Goal: Book appointment/travel/reservation

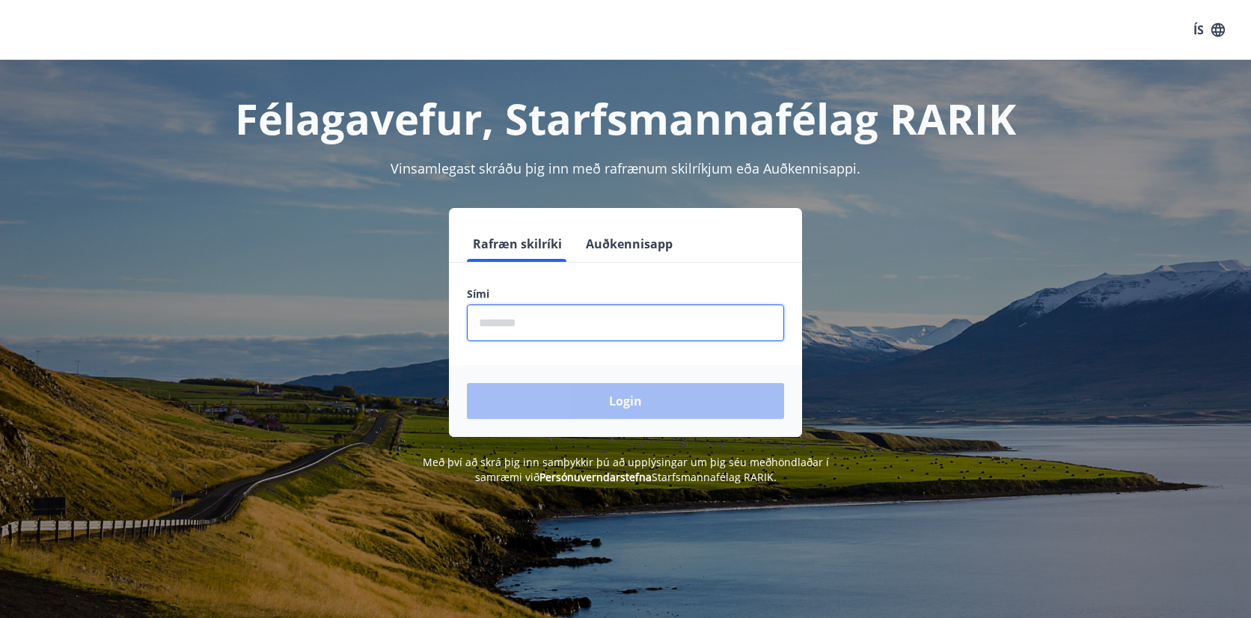
click at [555, 326] on input "phone" at bounding box center [625, 323] width 317 height 37
click at [635, 242] on button "Auðkennisapp" at bounding box center [629, 244] width 99 height 36
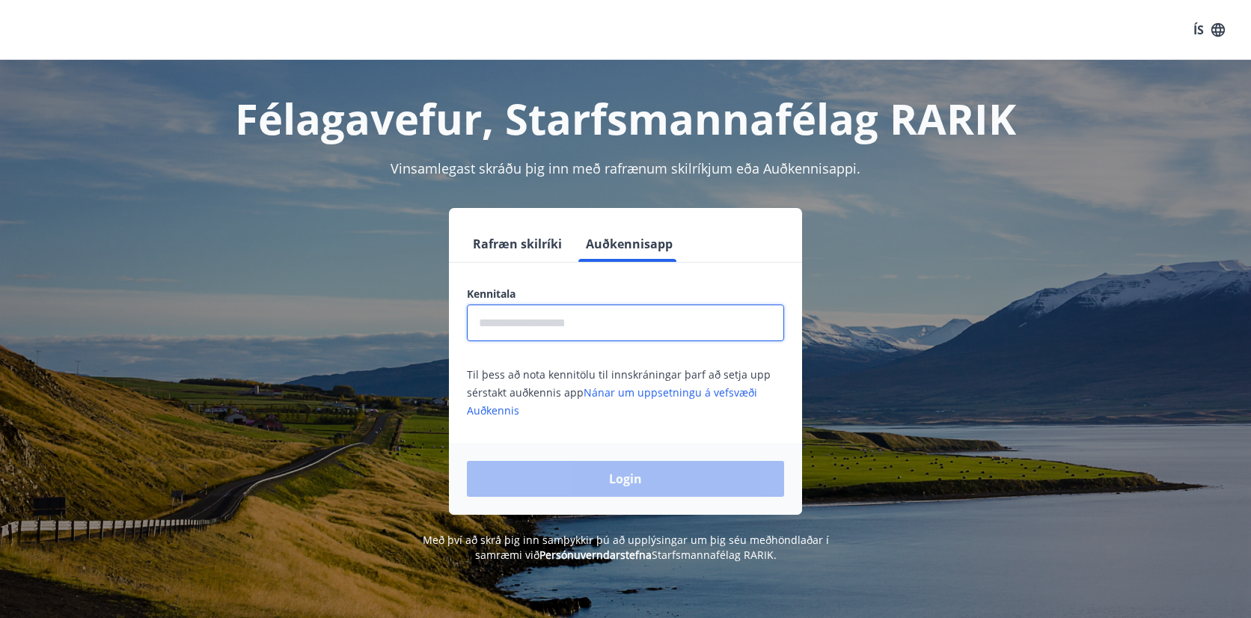
click at [570, 320] on input "text" at bounding box center [625, 323] width 317 height 37
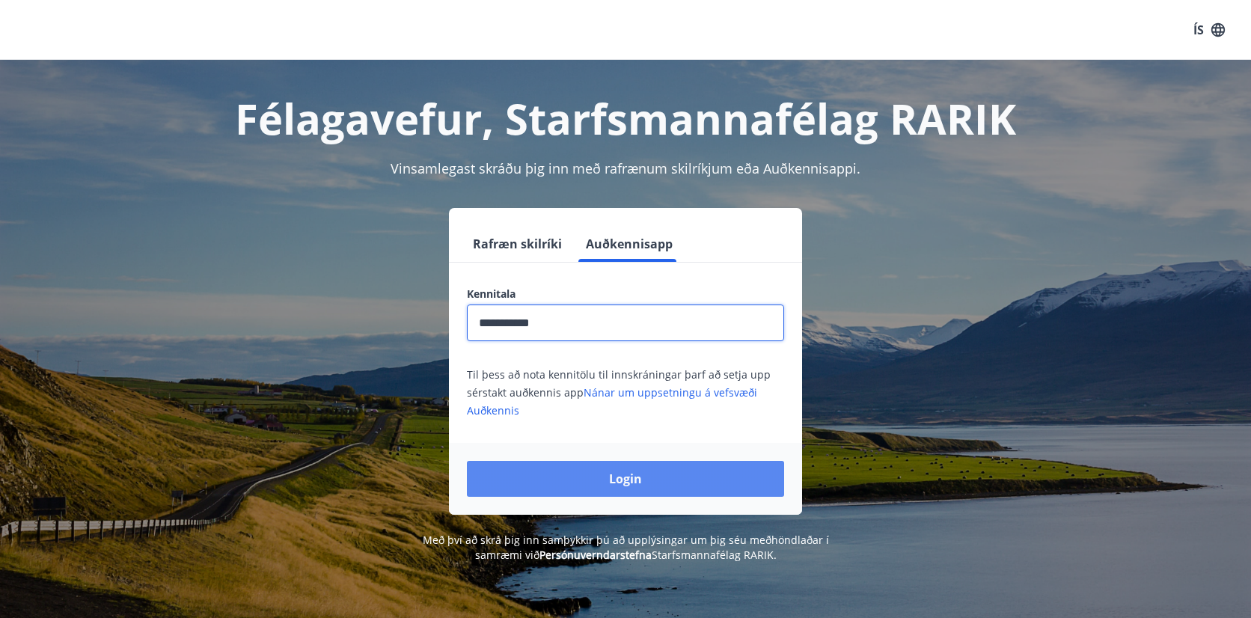
type input "**********"
click at [640, 481] on button "Login" at bounding box center [625, 479] width 317 height 36
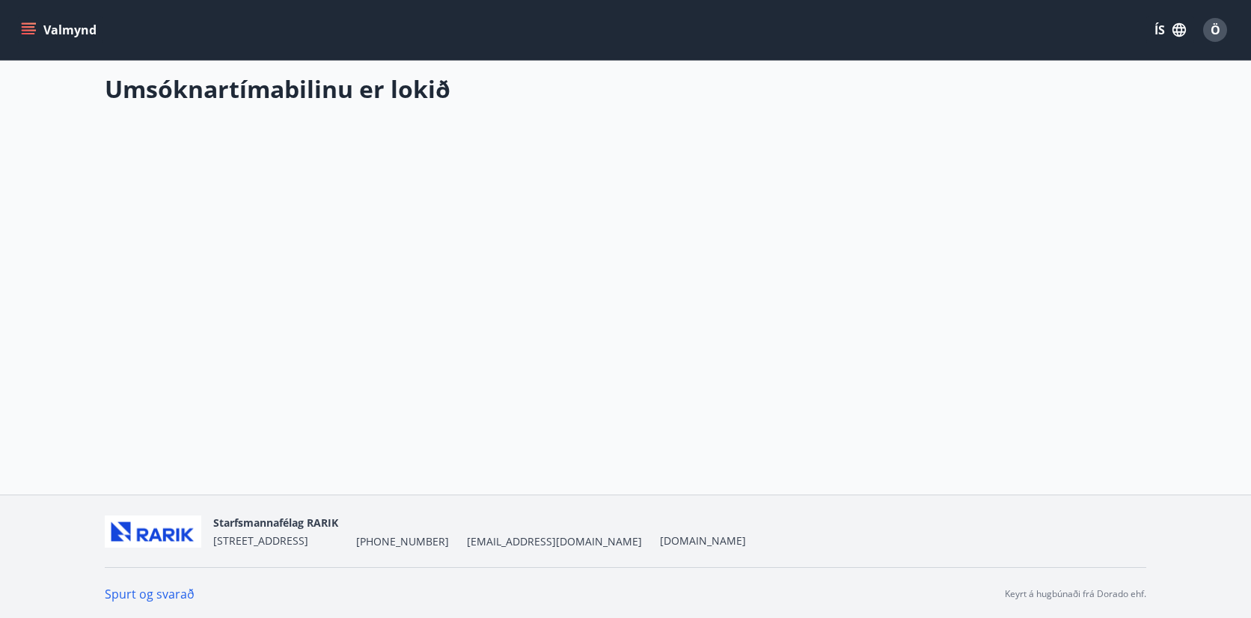
click at [38, 28] on button "Valmynd" at bounding box center [60, 29] width 85 height 27
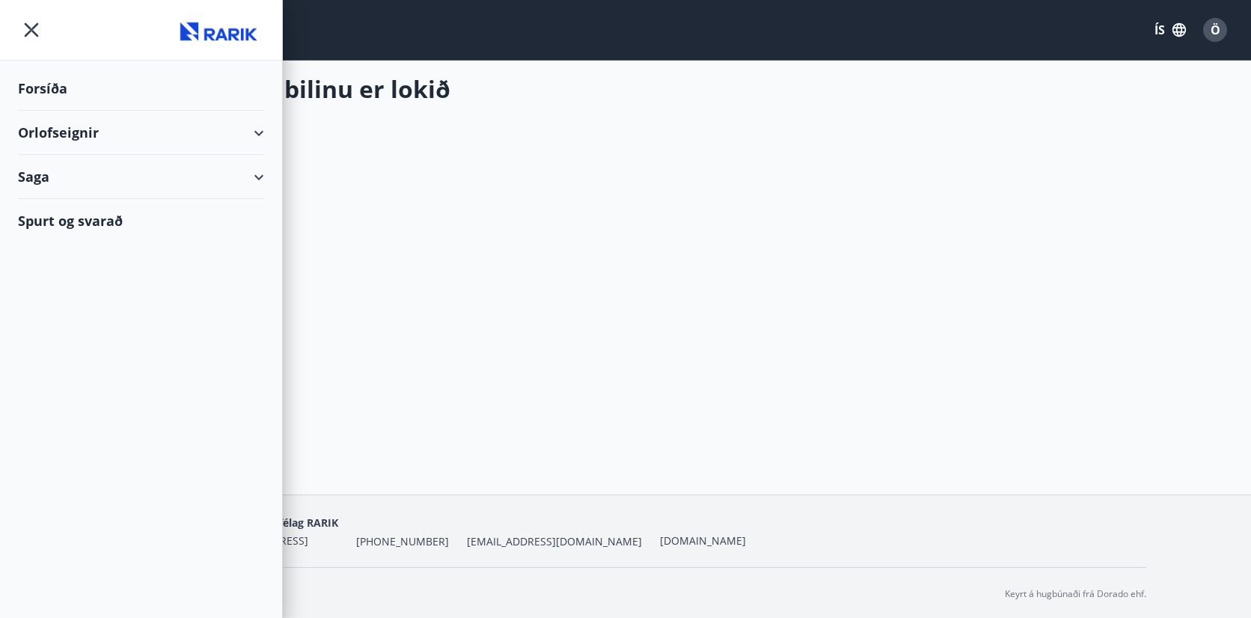
click at [175, 126] on div "Orlofseignir" at bounding box center [141, 133] width 246 height 44
click at [76, 168] on div "Framboð" at bounding box center [141, 170] width 222 height 31
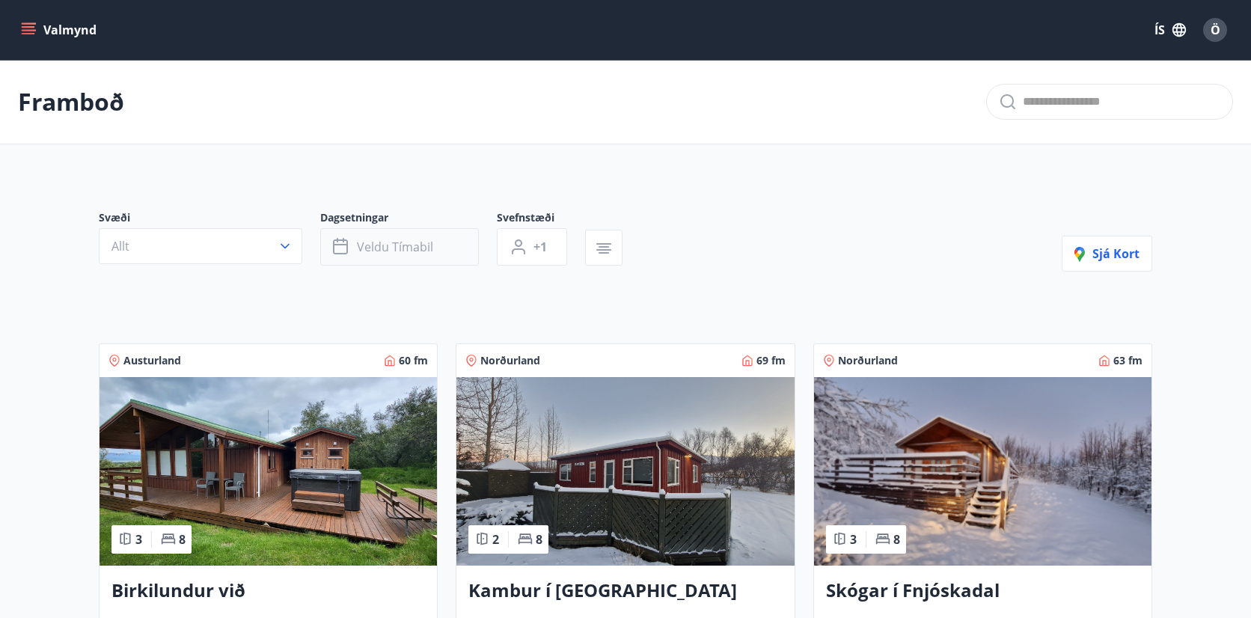
click at [423, 242] on span "Veldu tímabil" at bounding box center [395, 247] width 76 height 16
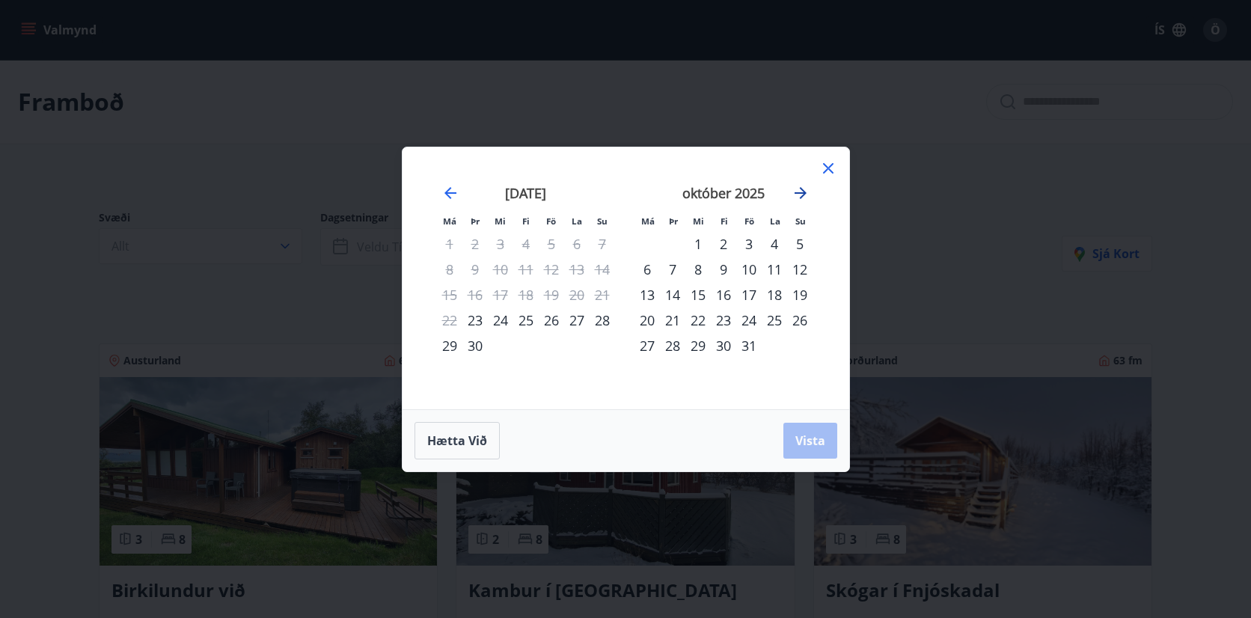
click at [805, 192] on icon "Move forward to switch to the next month." at bounding box center [801, 193] width 12 height 12
click at [501, 321] on div "22" at bounding box center [500, 320] width 25 height 25
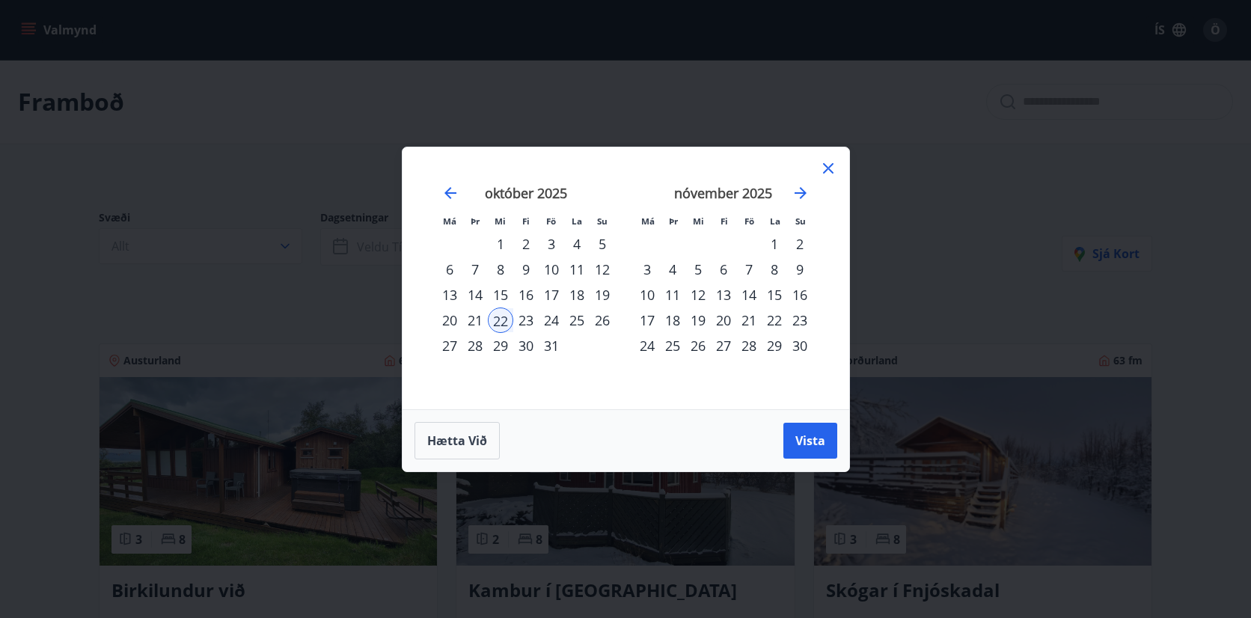
click at [456, 344] on div "27" at bounding box center [449, 345] width 25 height 25
click at [809, 442] on span "Vista" at bounding box center [811, 441] width 30 height 16
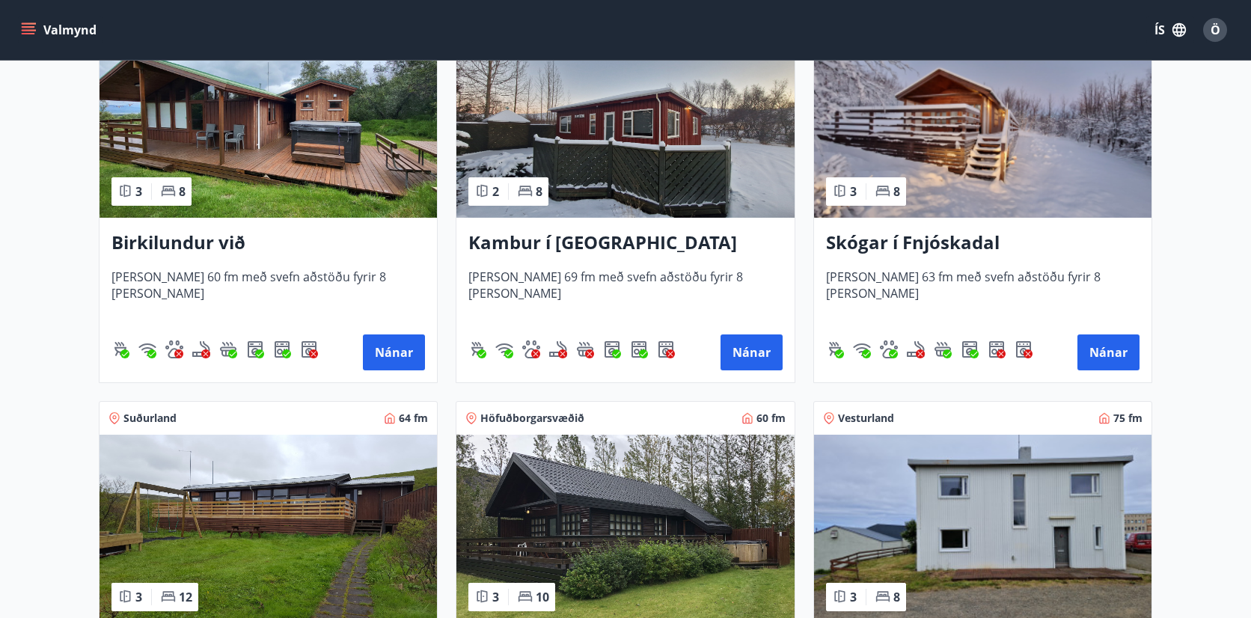
scroll to position [287, 0]
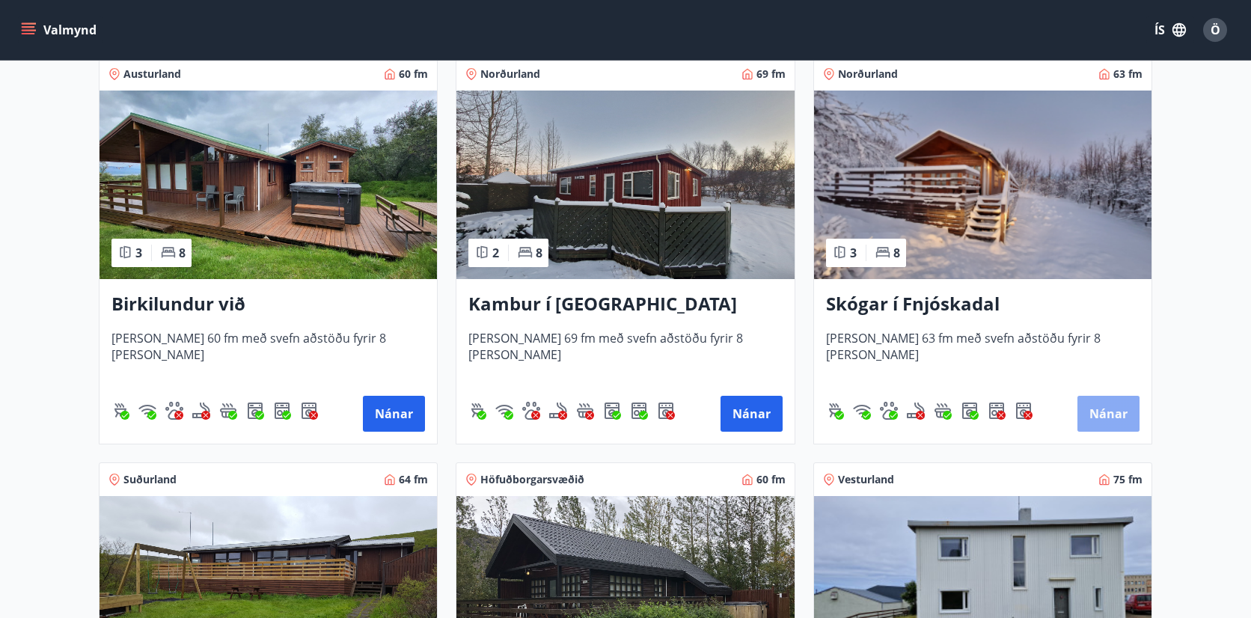
click at [1105, 412] on button "Nánar" at bounding box center [1109, 414] width 62 height 36
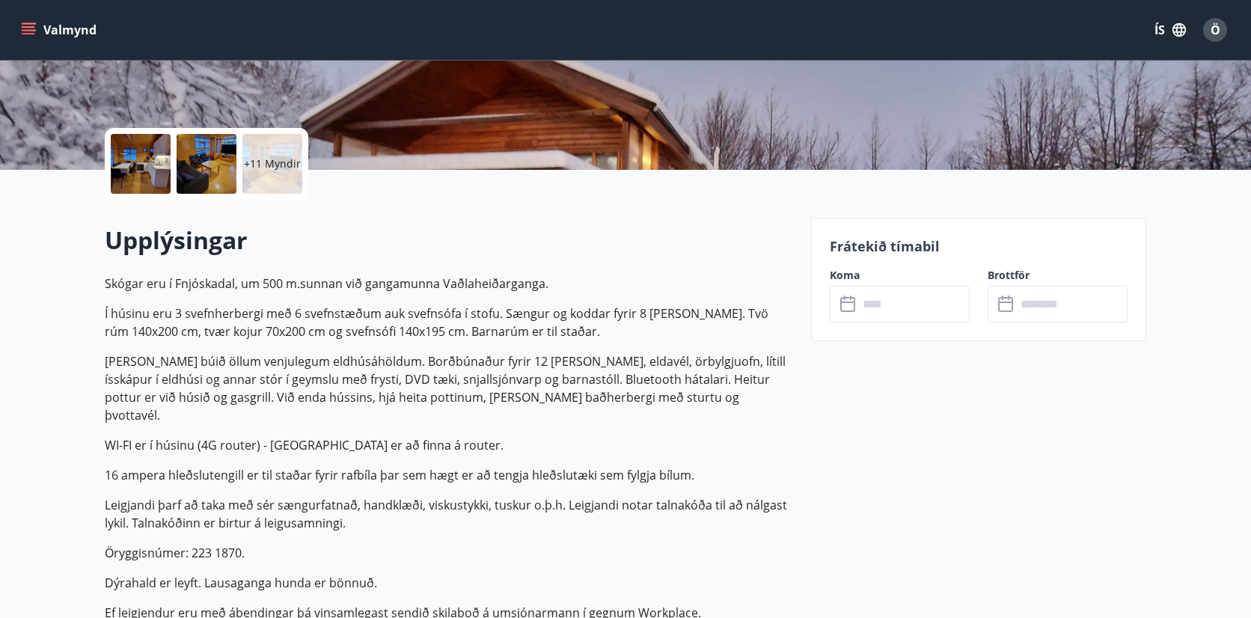
scroll to position [302, 0]
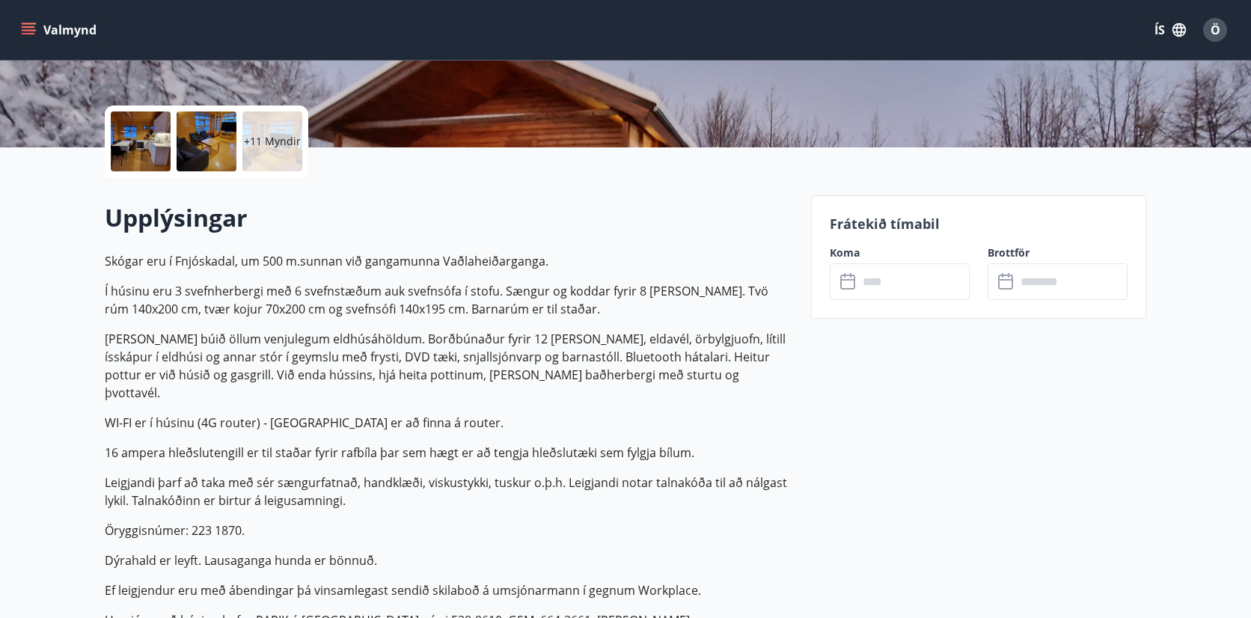
click at [900, 283] on input "text" at bounding box center [914, 281] width 112 height 37
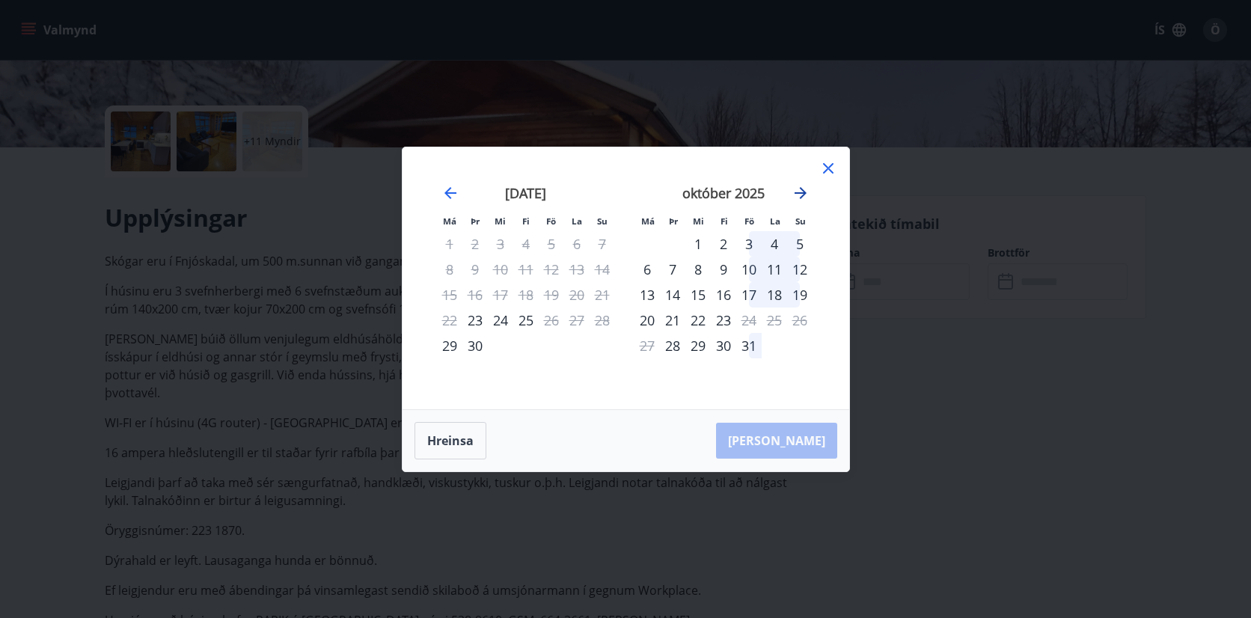
click at [805, 192] on icon "Move forward to switch to the next month." at bounding box center [801, 193] width 12 height 12
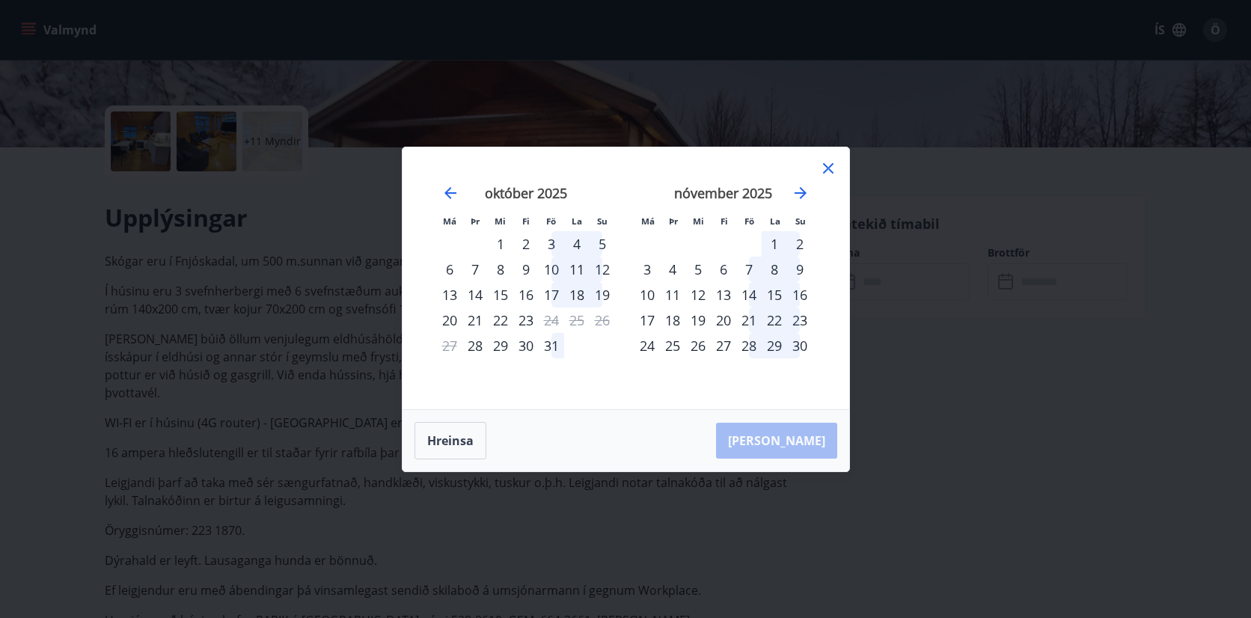
click at [828, 169] on icon at bounding box center [828, 168] width 18 height 18
